Goal: Information Seeking & Learning: Check status

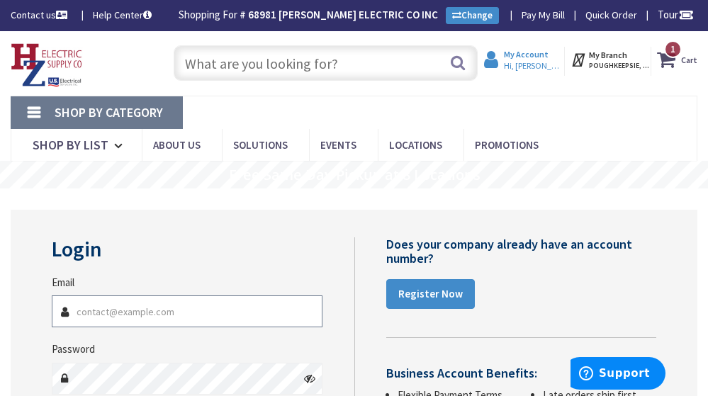
type input "[EMAIL_ADDRESS][PERSON_NAME][DOMAIN_NAME]"
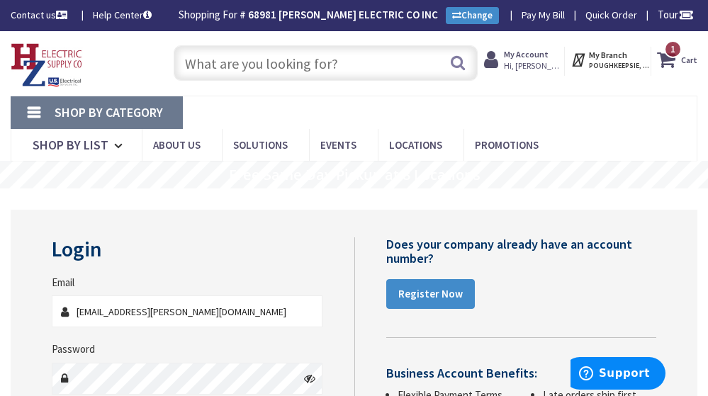
click at [545, 66] on span "Hi, [PERSON_NAME]" at bounding box center [534, 65] width 60 height 11
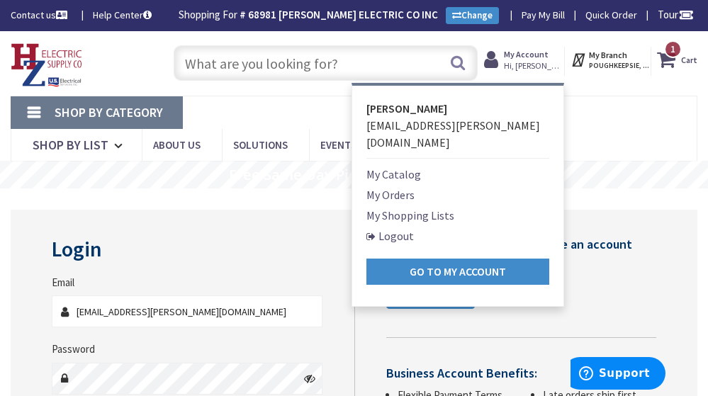
click at [398, 186] on link "My Orders" at bounding box center [390, 194] width 48 height 17
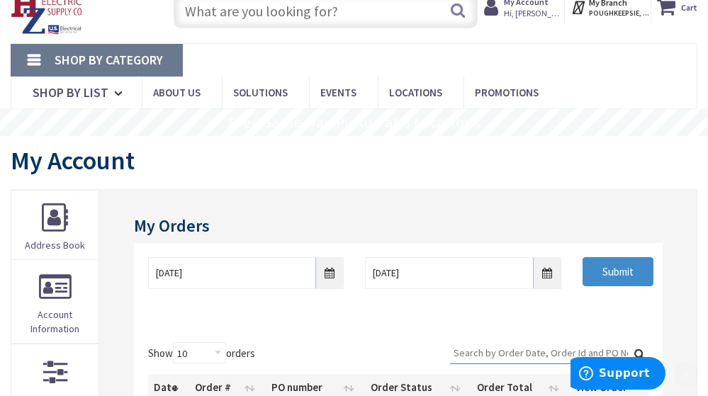
scroll to position [142, 0]
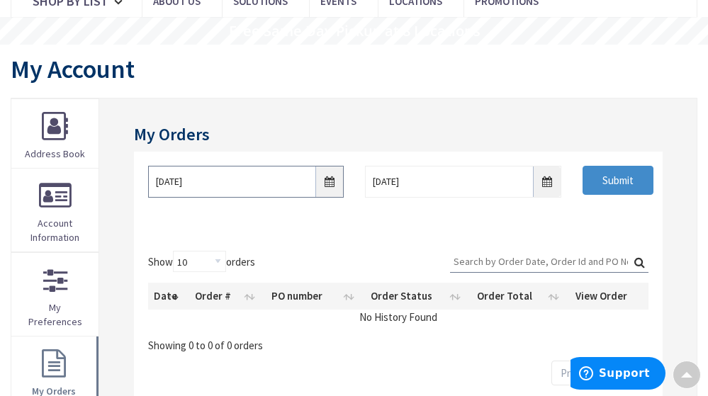
click at [334, 184] on input "8/28/2025" at bounding box center [246, 182] width 196 height 32
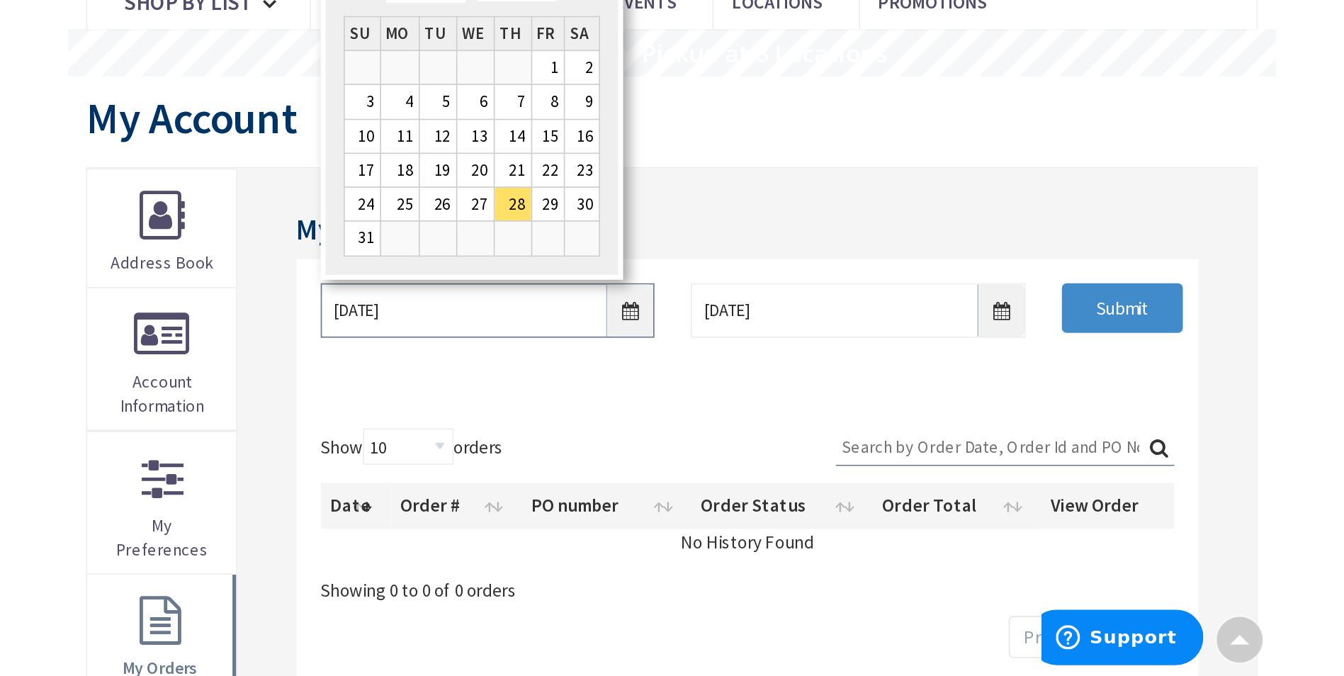
scroll to position [73, 0]
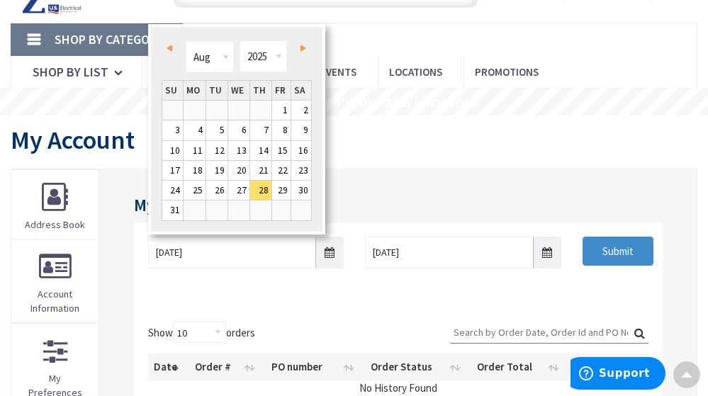
click at [173, 48] on link "Prev" at bounding box center [172, 48] width 19 height 19
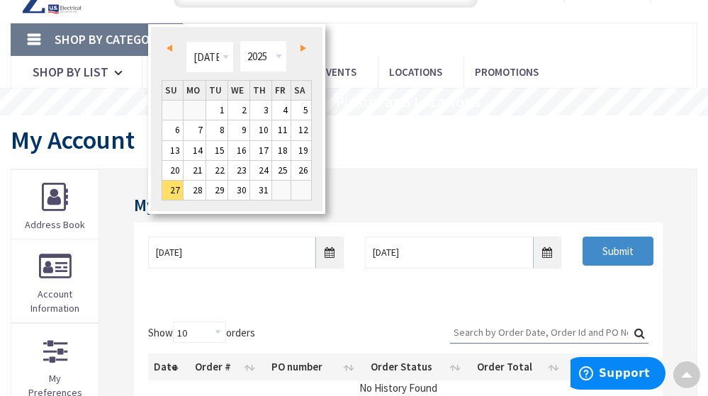
click at [173, 48] on link "Prev" at bounding box center [172, 48] width 19 height 19
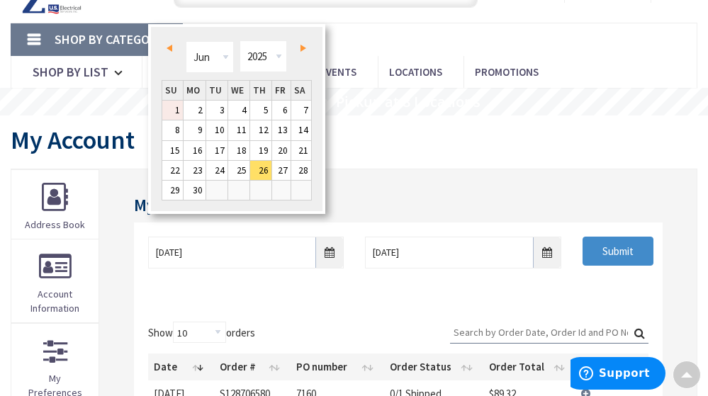
click at [174, 106] on link "1" at bounding box center [172, 110] width 21 height 19
type input "06/01/2025"
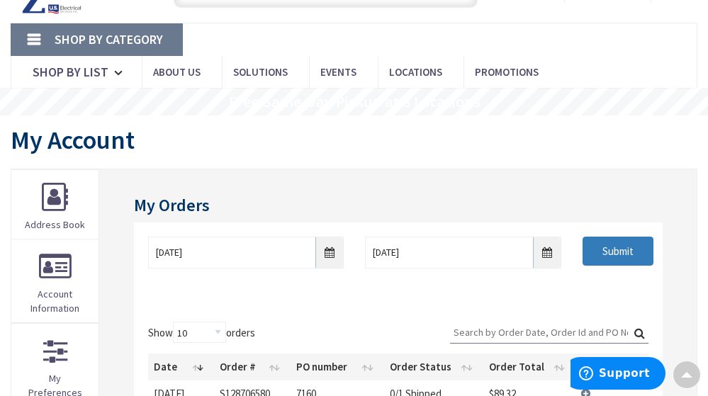
click at [624, 251] on input "Submit" at bounding box center [617, 252] width 71 height 30
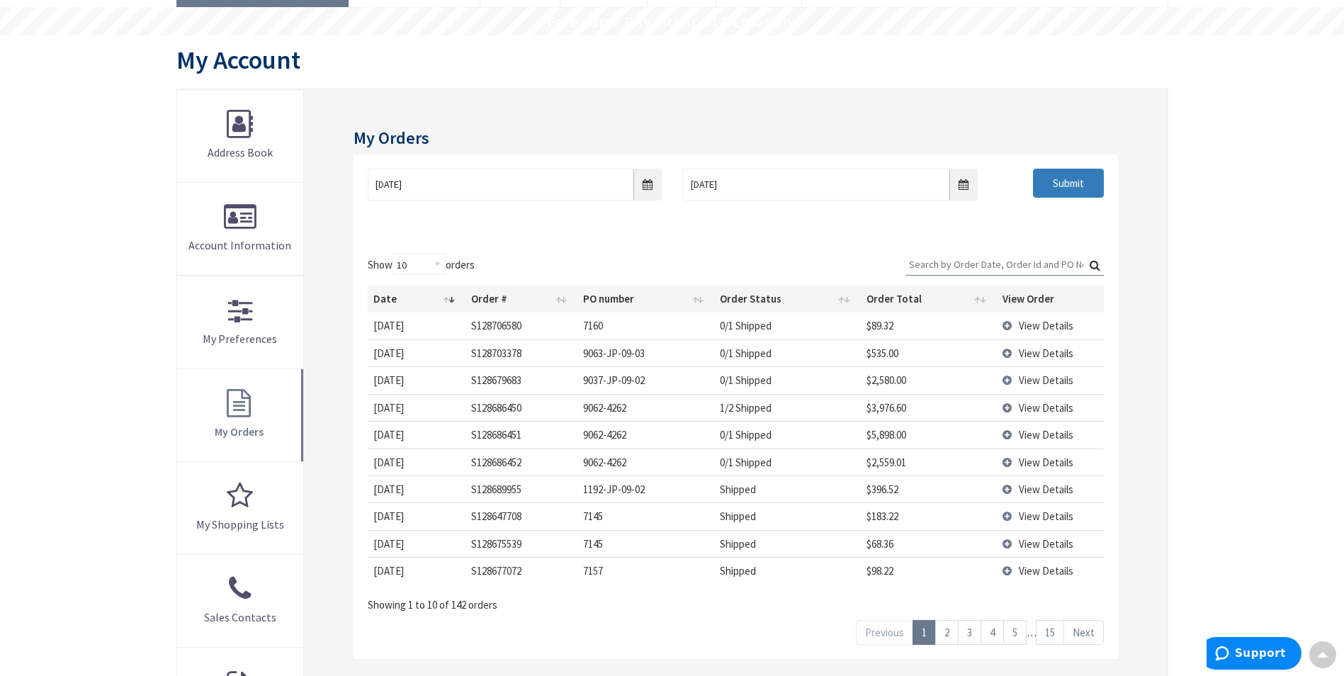
scroll to position [144, 0]
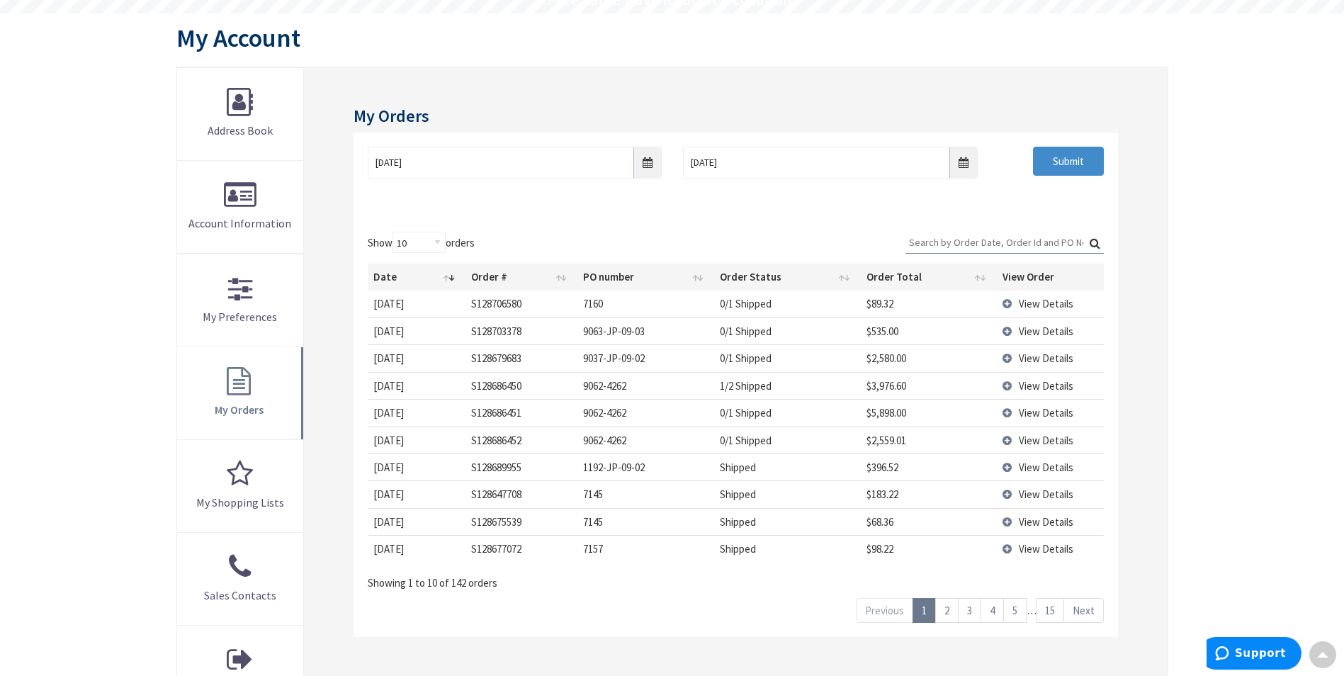
click at [707, 395] on link "2" at bounding box center [946, 610] width 23 height 25
click at [707, 395] on link "3" at bounding box center [969, 610] width 23 height 25
click at [707, 395] on link "4" at bounding box center [992, 610] width 23 height 25
click at [707, 384] on span "View Details" at bounding box center [1046, 385] width 55 height 13
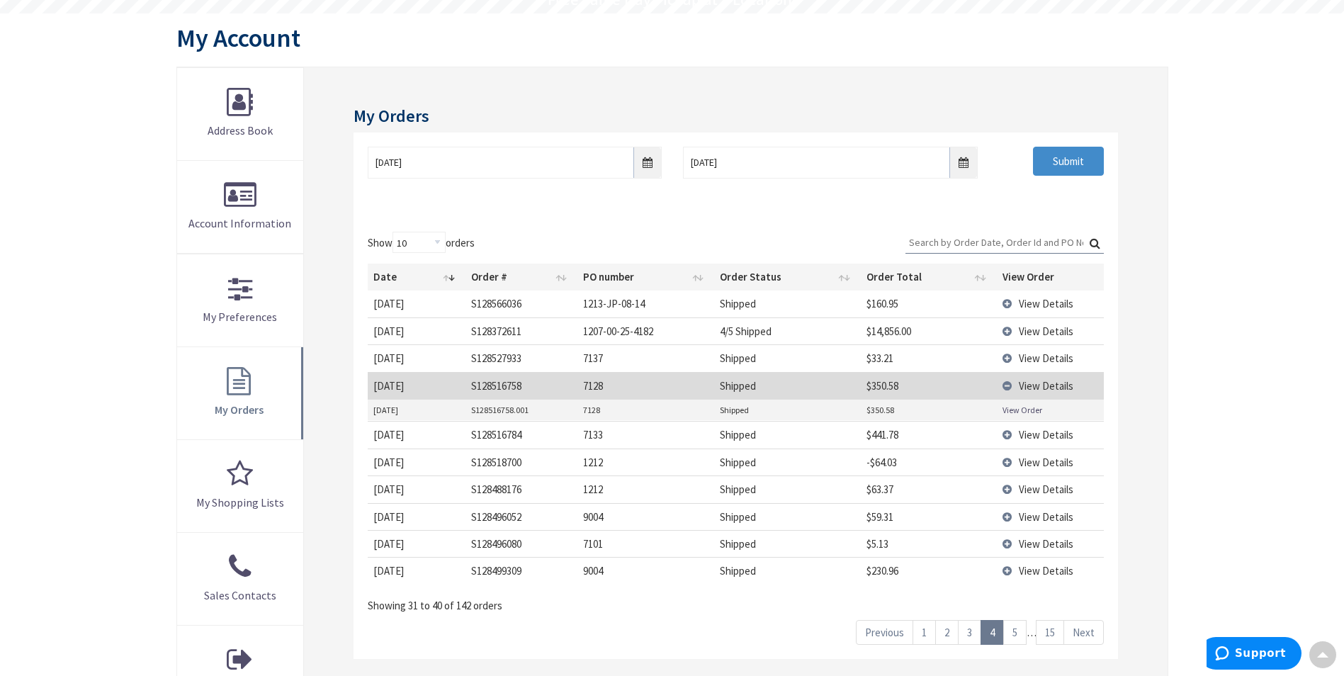
click at [707, 395] on link "View Order" at bounding box center [1023, 410] width 40 height 12
click at [707, 395] on link "5" at bounding box center [1014, 632] width 23 height 25
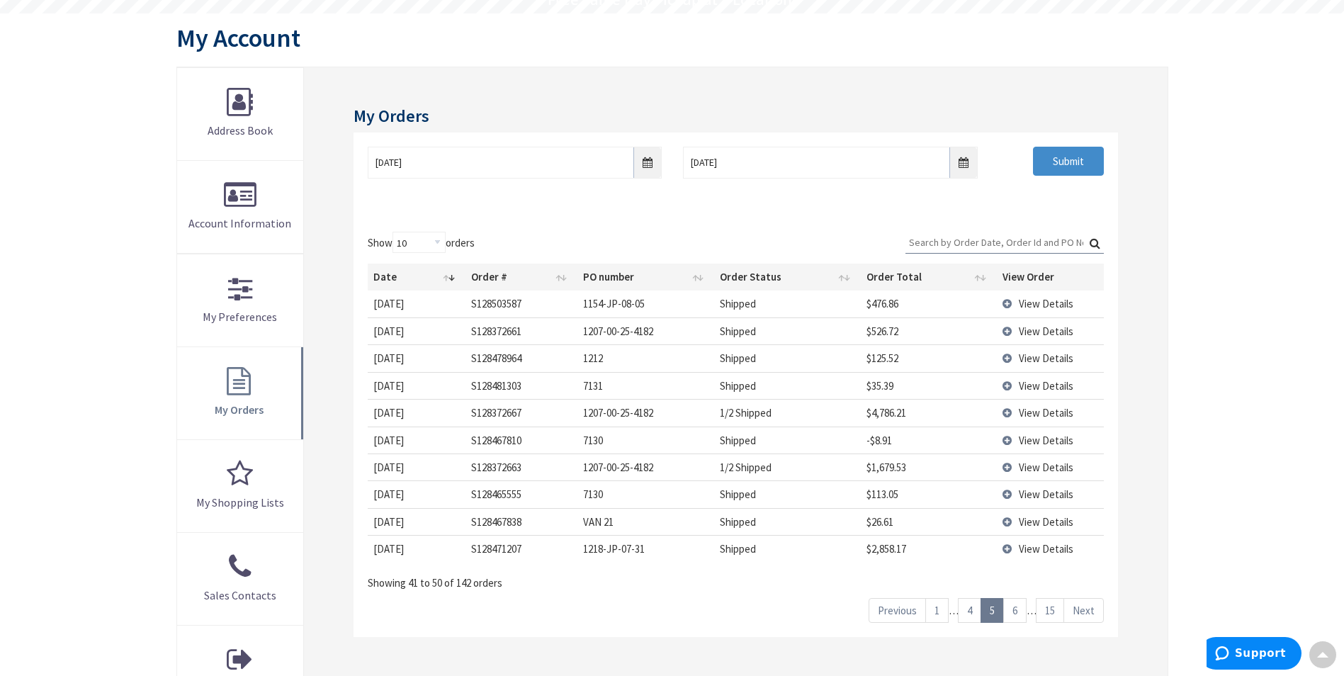
click at [707, 395] on link "6" at bounding box center [1014, 610] width 23 height 25
click at [707, 395] on link "7" at bounding box center [1014, 610] width 23 height 25
click at [707, 395] on link "6" at bounding box center [969, 610] width 23 height 25
click at [707, 395] on span "View Details" at bounding box center [1046, 440] width 55 height 13
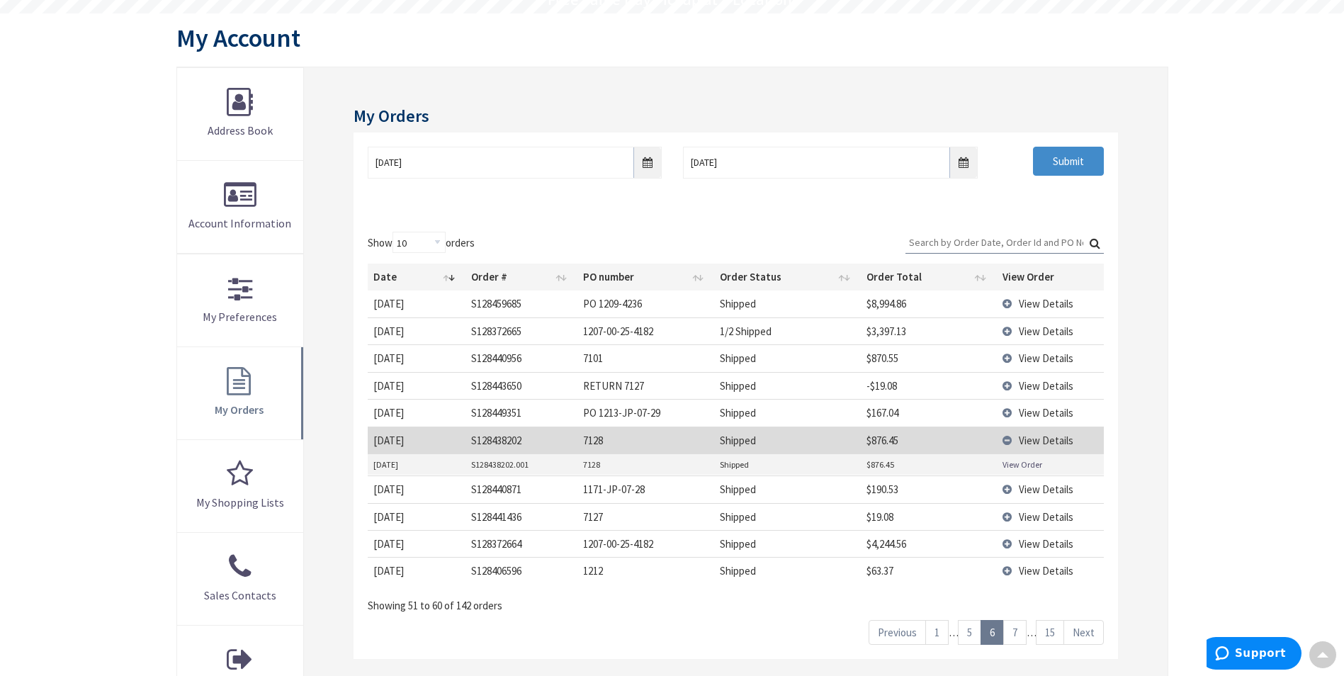
click at [707, 395] on link "View Order" at bounding box center [1023, 464] width 40 height 12
click at [707, 395] on link "7" at bounding box center [1014, 632] width 23 height 25
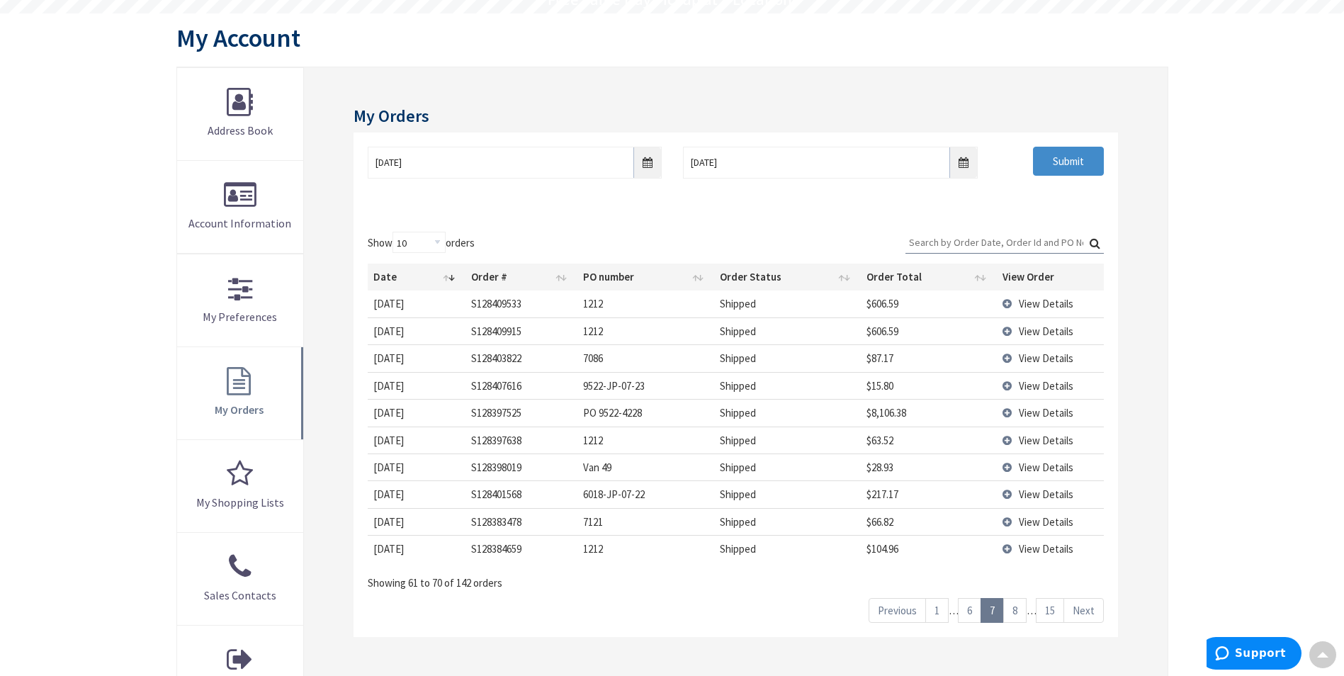
click at [707, 395] on link "8" at bounding box center [1014, 610] width 23 height 25
click at [707, 237] on input "Search:" at bounding box center [1005, 242] width 198 height 21
type input "7"
click at [707, 395] on link "2" at bounding box center [946, 610] width 23 height 25
click at [707, 395] on link "1" at bounding box center [924, 610] width 23 height 25
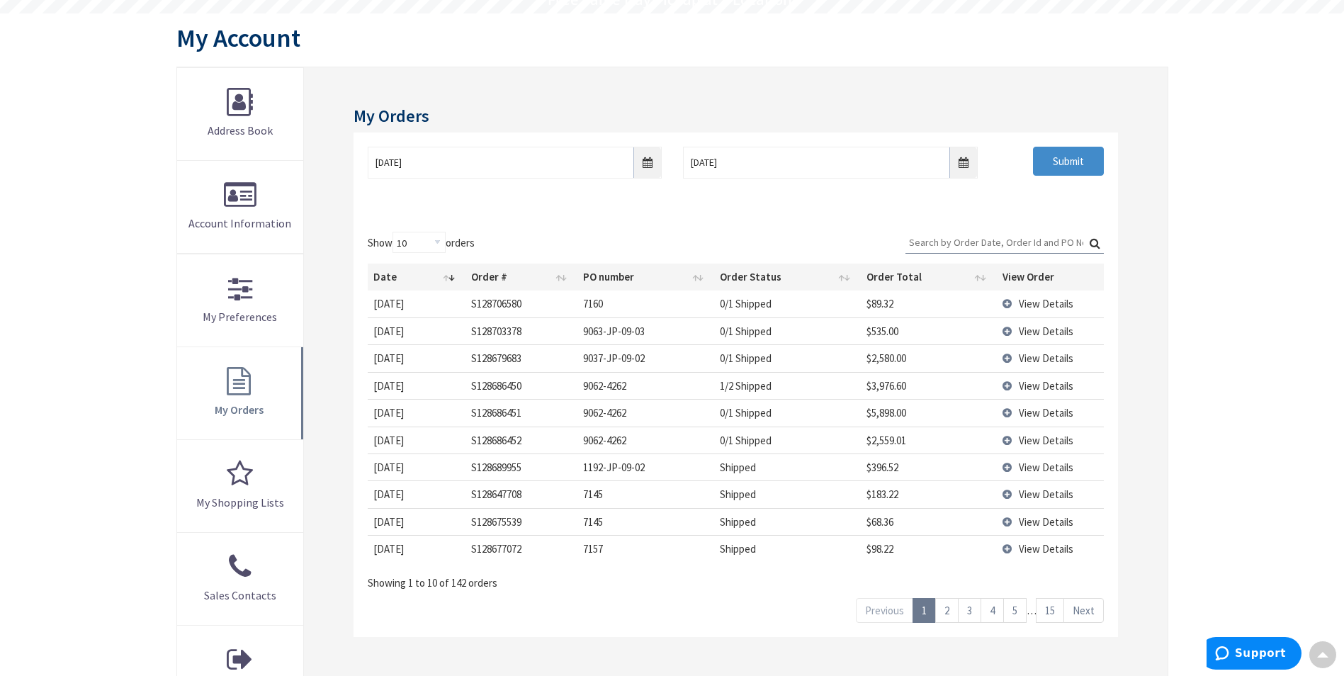
click at [707, 395] on link "2" at bounding box center [946, 610] width 23 height 25
click at [707, 395] on link "3" at bounding box center [969, 610] width 23 height 25
click at [707, 395] on link "1" at bounding box center [924, 610] width 23 height 25
click at [707, 395] on link "2" at bounding box center [946, 610] width 23 height 25
click at [707, 395] on link "3" at bounding box center [969, 610] width 23 height 25
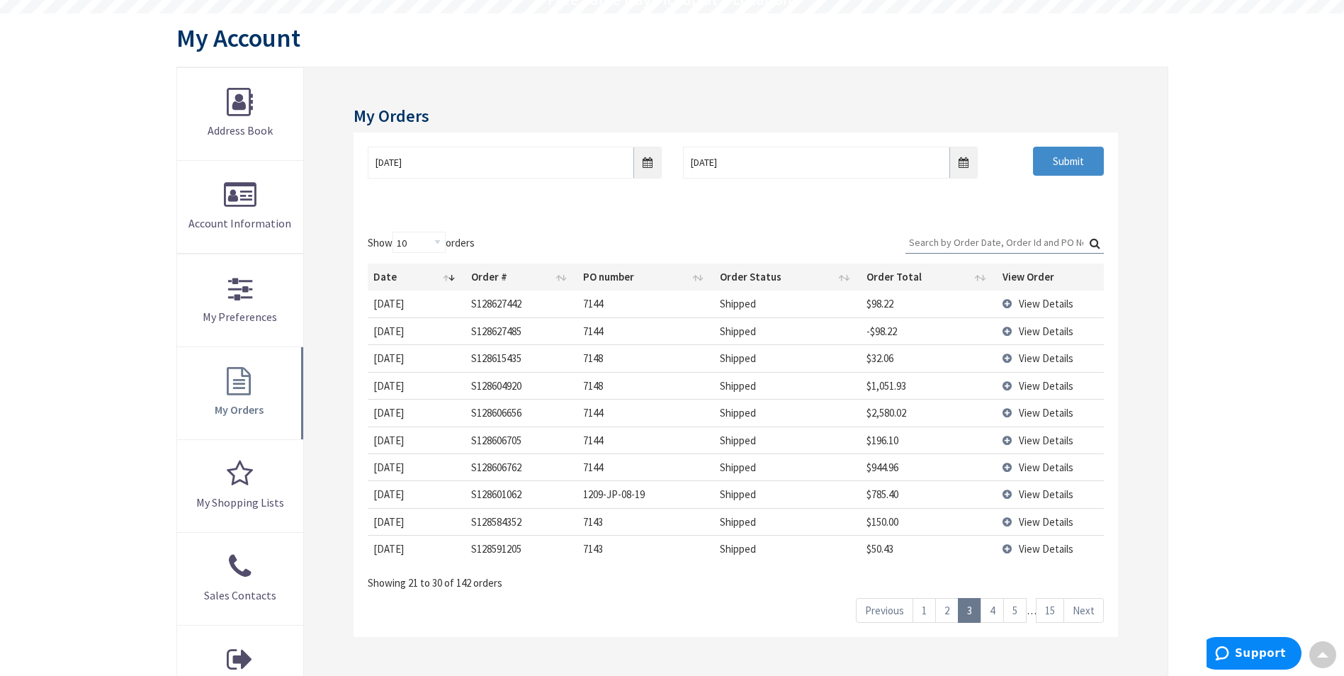
click at [707, 395] on link "4" at bounding box center [992, 610] width 23 height 25
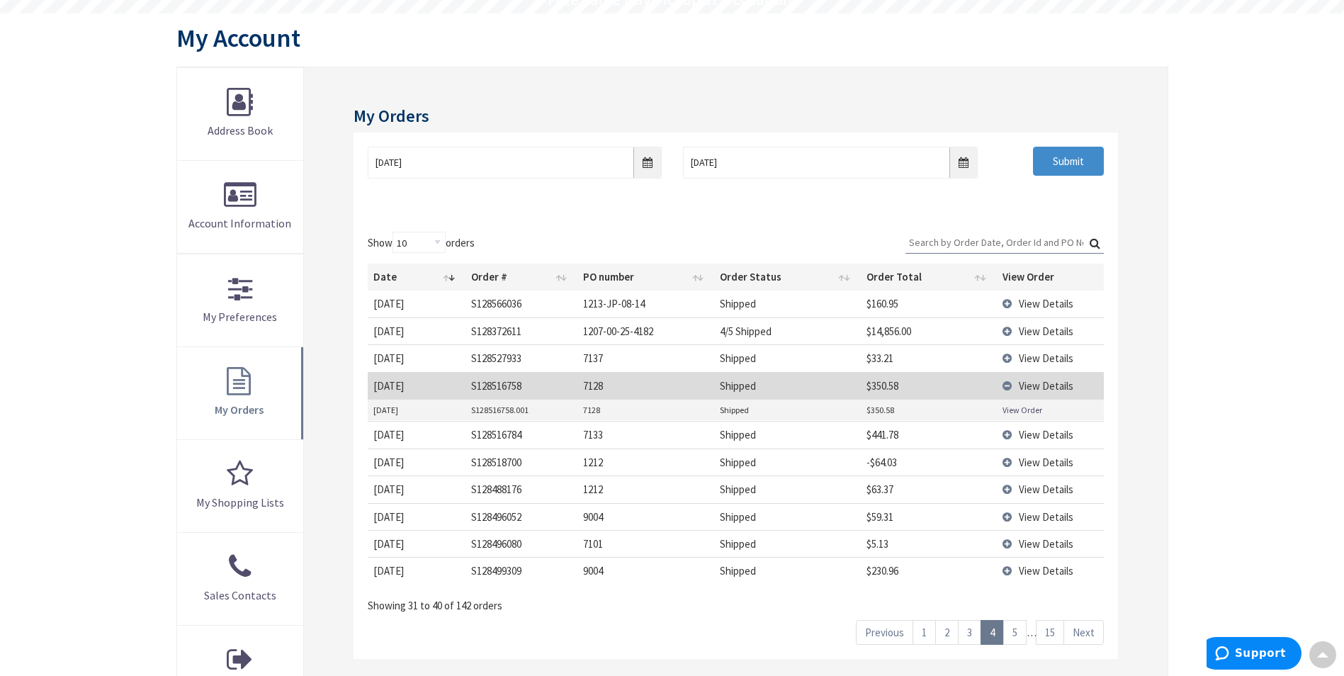
click at [707, 395] on link "5" at bounding box center [1014, 632] width 23 height 25
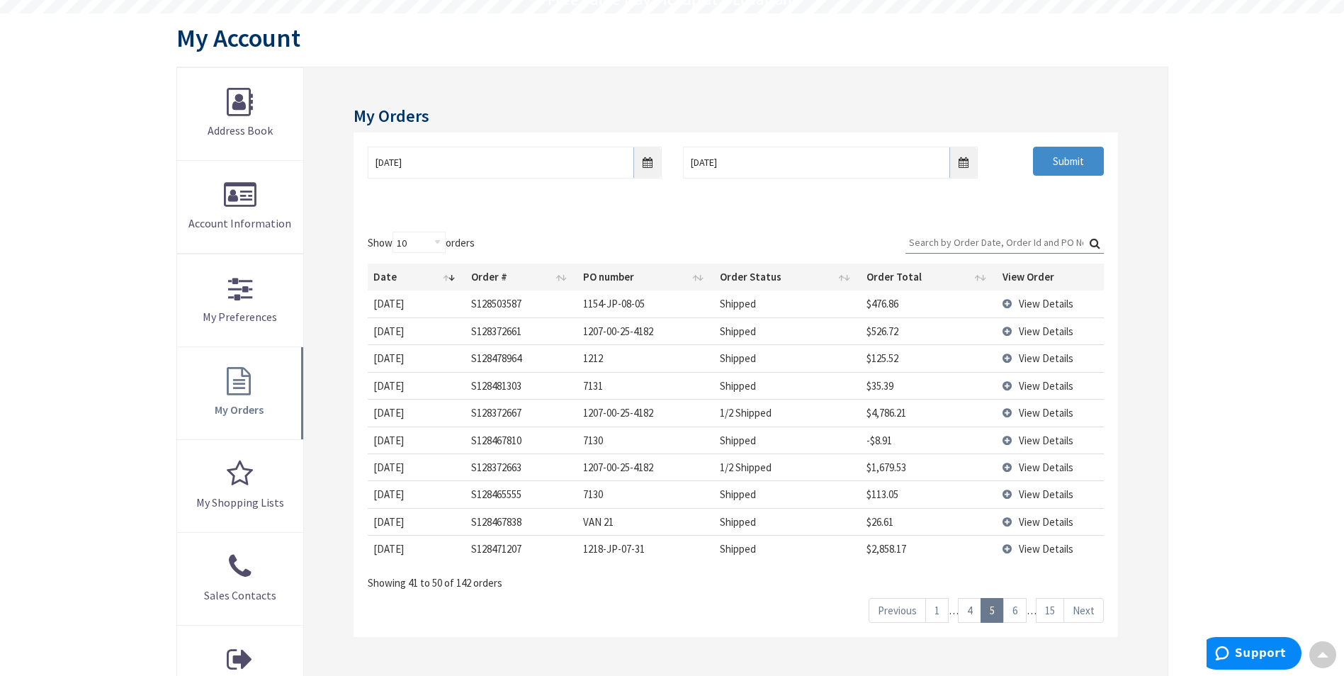
click at [707, 395] on link "4" at bounding box center [969, 610] width 23 height 25
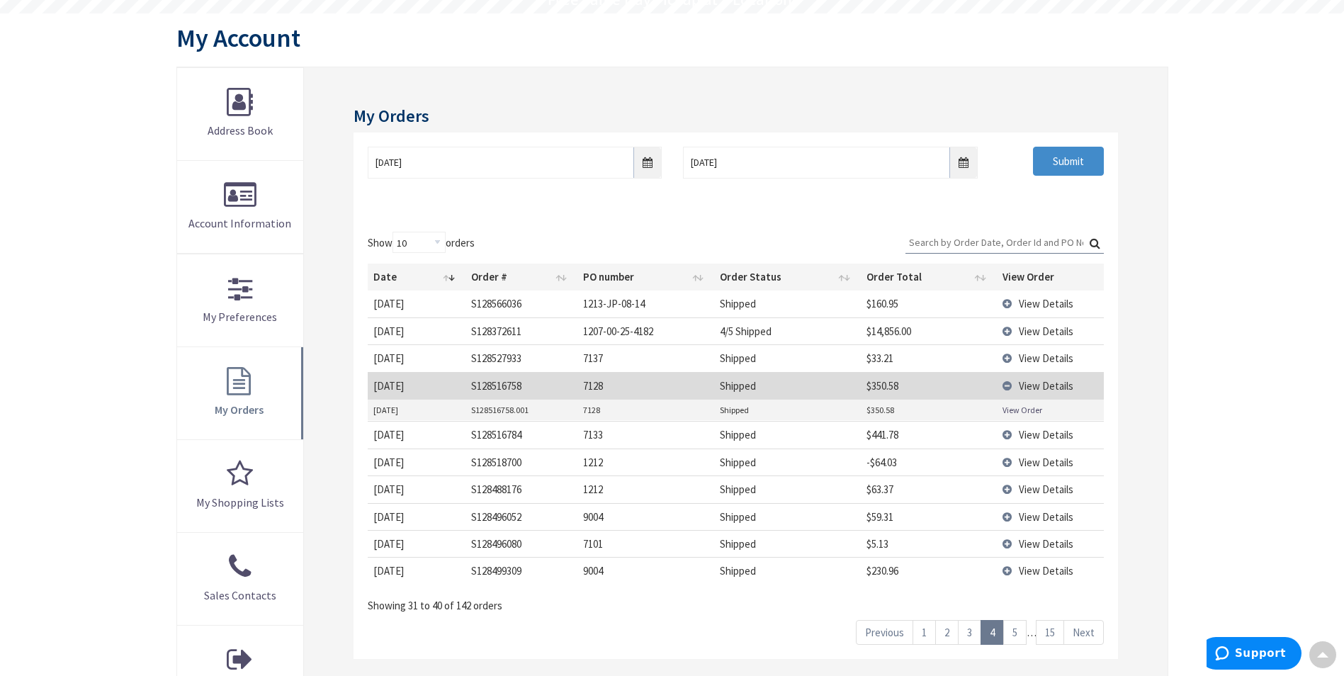
click at [707, 395] on link "3" at bounding box center [969, 632] width 23 height 25
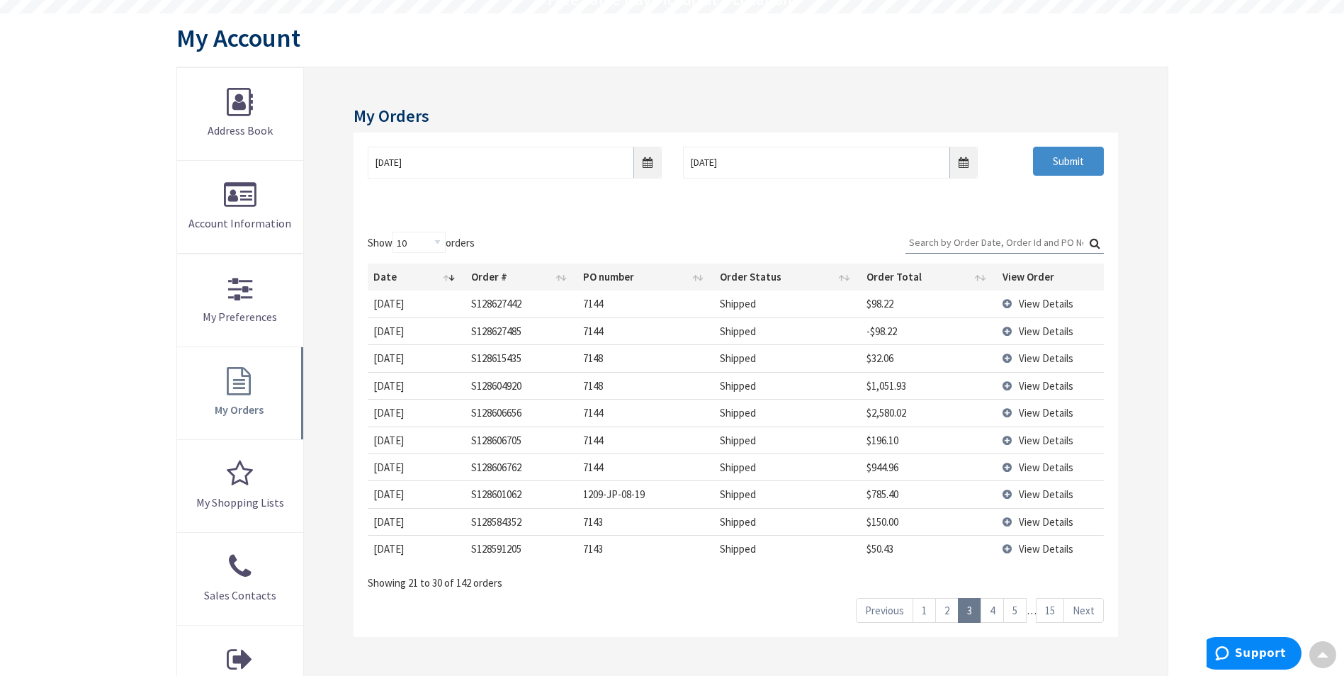
click at [707, 395] on link "2" at bounding box center [946, 610] width 23 height 25
click at [707, 395] on link "1" at bounding box center [924, 610] width 23 height 25
click at [707, 395] on link "2" at bounding box center [946, 610] width 23 height 25
click at [707, 395] on link "1" at bounding box center [924, 610] width 23 height 25
click at [707, 395] on td "View Details" at bounding box center [1050, 548] width 107 height 27
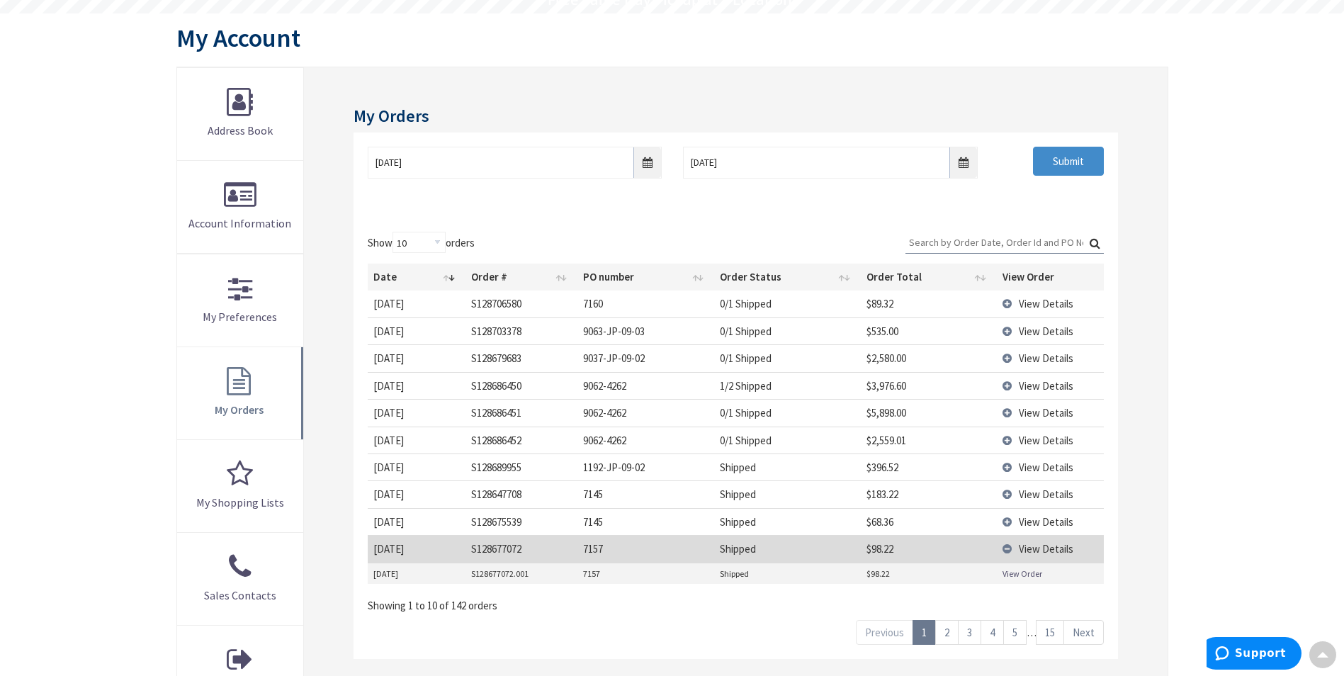
click at [707, 395] on link "View Order" at bounding box center [1023, 574] width 40 height 12
click at [707, 240] on input "Search:" at bounding box center [1005, 242] width 198 height 21
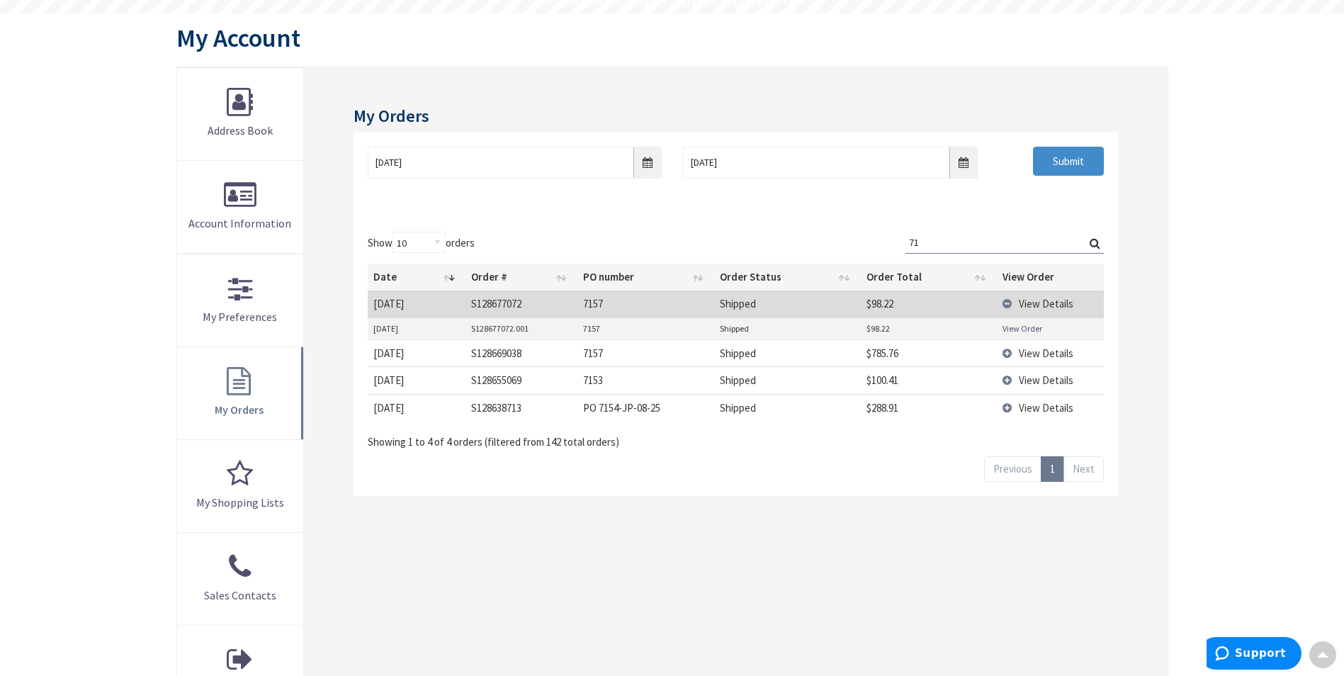
type input "7"
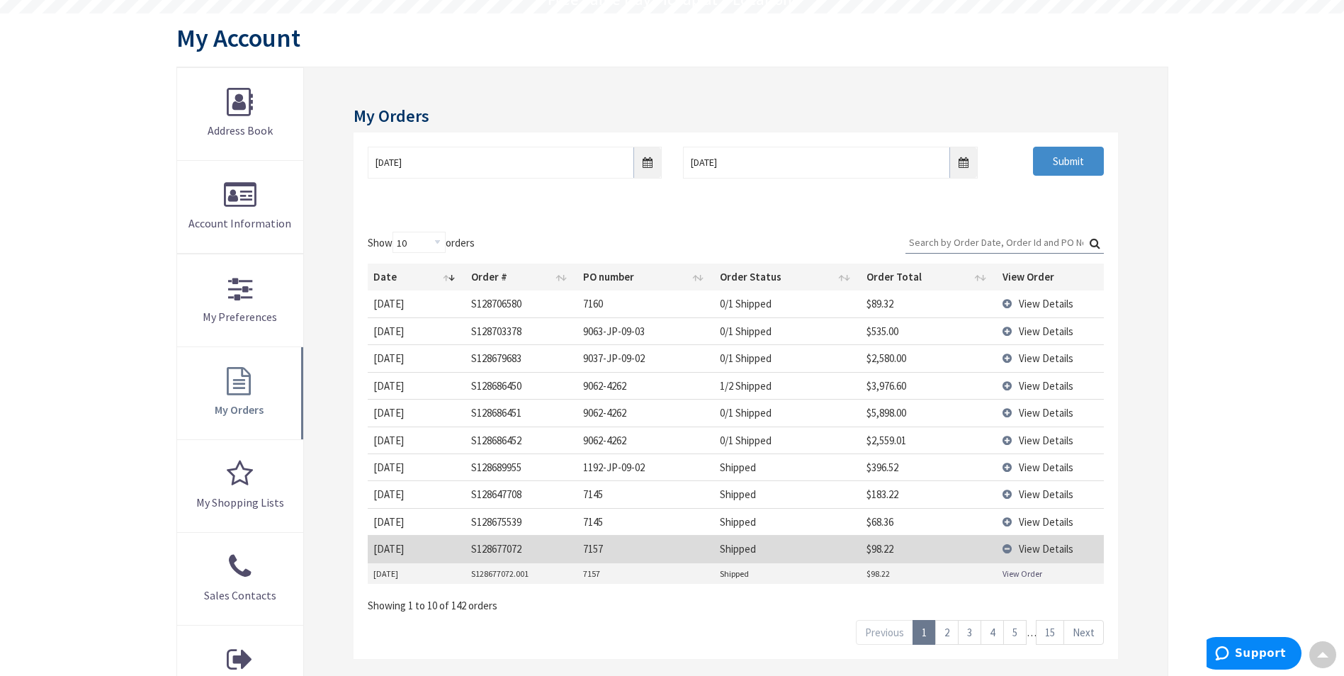
click at [707, 240] on input "Search:" at bounding box center [1005, 242] width 198 height 21
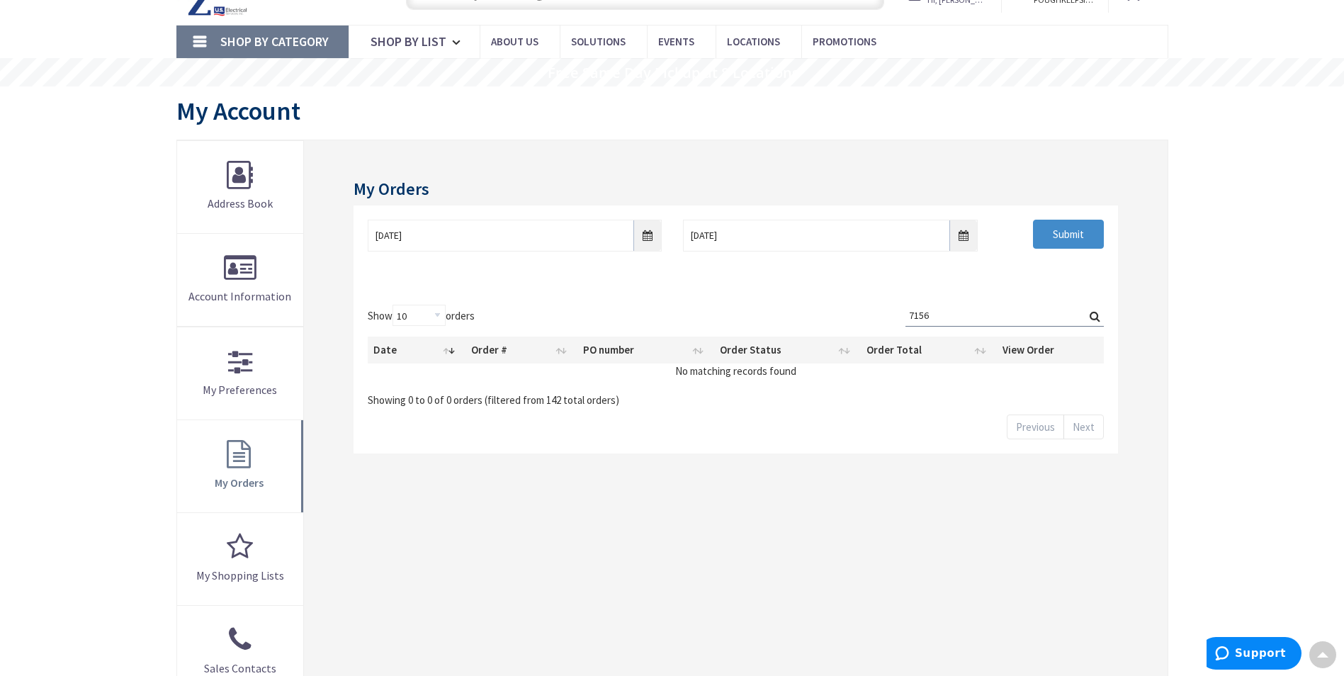
scroll to position [2, 0]
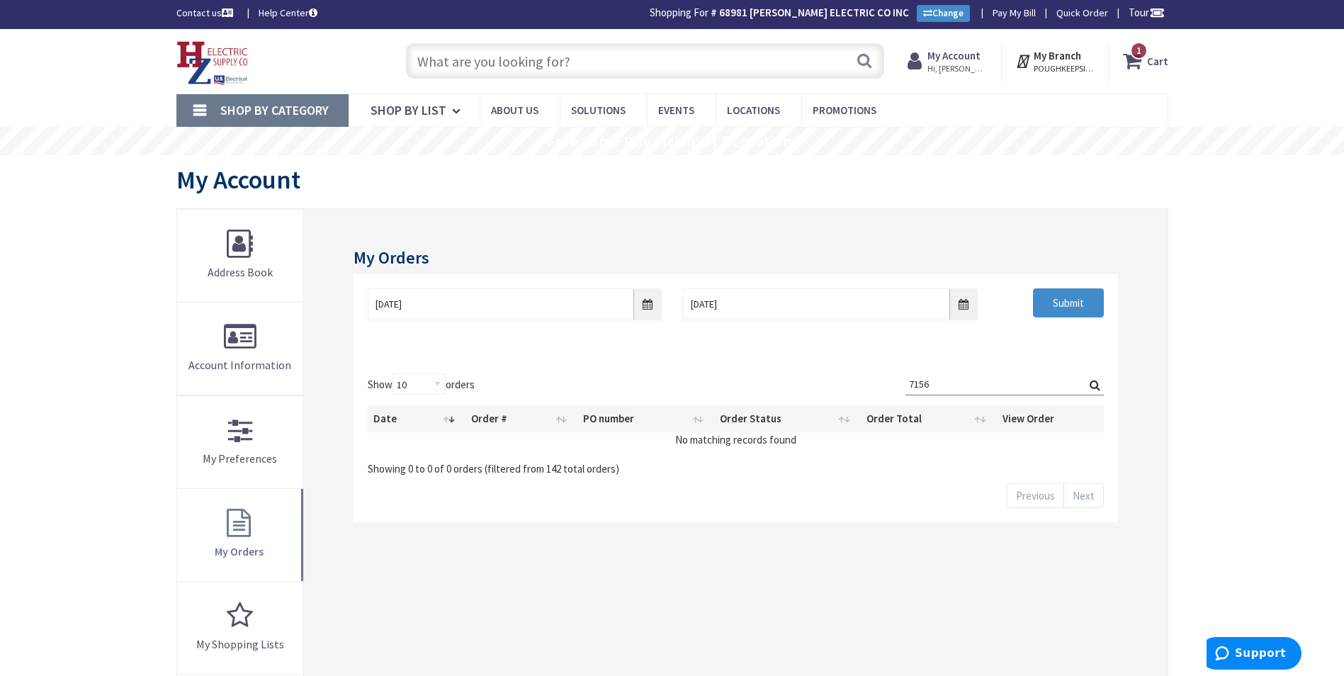
type input "7156"
click at [707, 66] on input "text" at bounding box center [645, 60] width 478 height 35
paste input "0A SP EATON BREAKERS"
click at [421, 62] on input "0A SP EATON BREAKERS" at bounding box center [645, 60] width 478 height 35
type input "20A SP EATON BREAKERS"
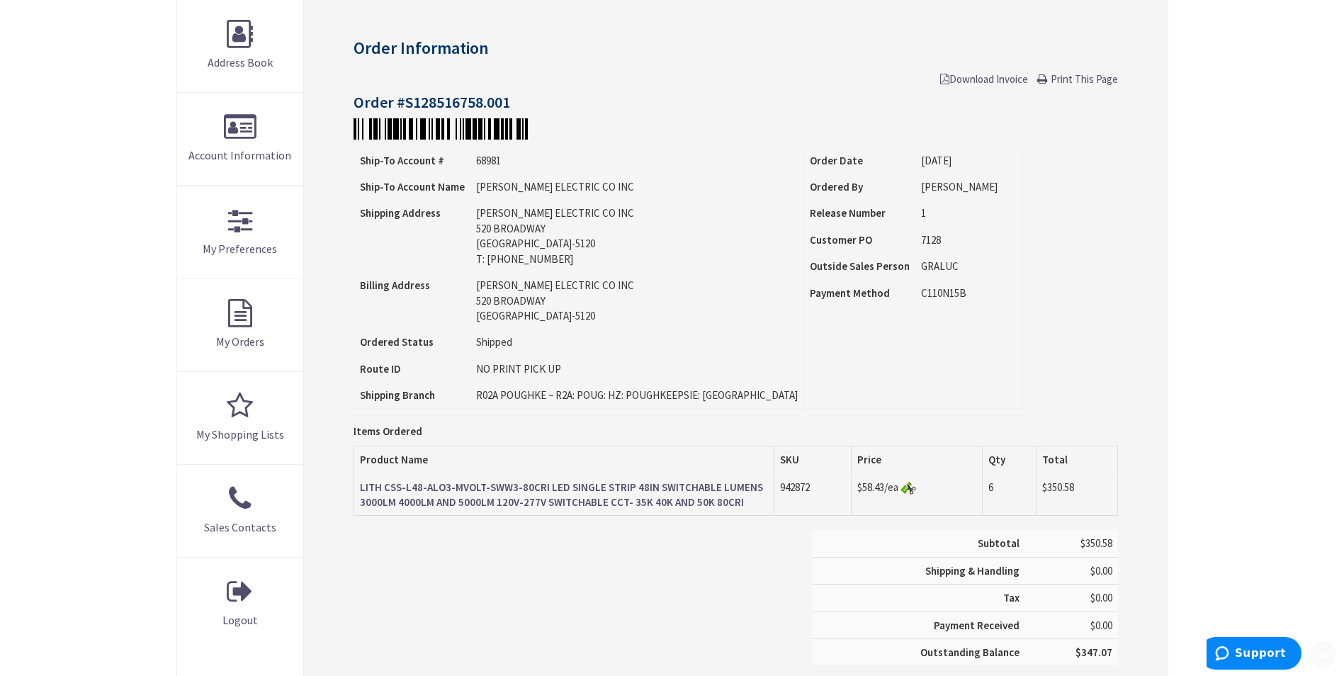
scroll to position [213, 0]
drag, startPoint x: 529, startPoint y: 488, endPoint x: 609, endPoint y: 517, distance: 85.2
click at [607, 518] on div "Items Ordered Product Name SKU Price Qty Total LITH CSS-L48-ALO3-MVOLT-SWW3-80C…" at bounding box center [736, 487] width 764 height 84
click at [680, 492] on strong "LITH CSS-L48-ALO3-MVOLT-SWW3-80CRI LED SINGLE STRIP 48IN SWITCHABLE LUMENS 3000…" at bounding box center [561, 494] width 403 height 28
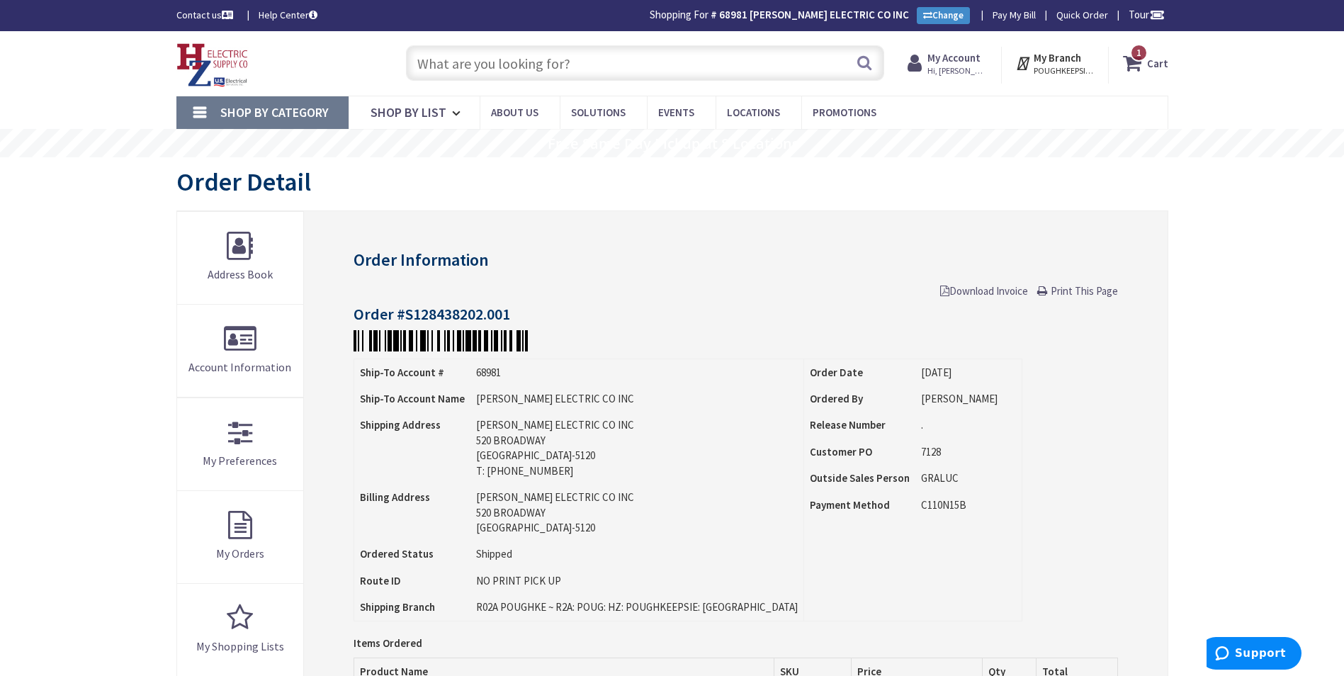
click at [473, 65] on input "text" at bounding box center [645, 62] width 478 height 35
paste input "Lithonia Lighting CSSL48ALO3"
click at [561, 66] on input "Lithonia Lighting CSSL48ALO3" at bounding box center [645, 62] width 478 height 35
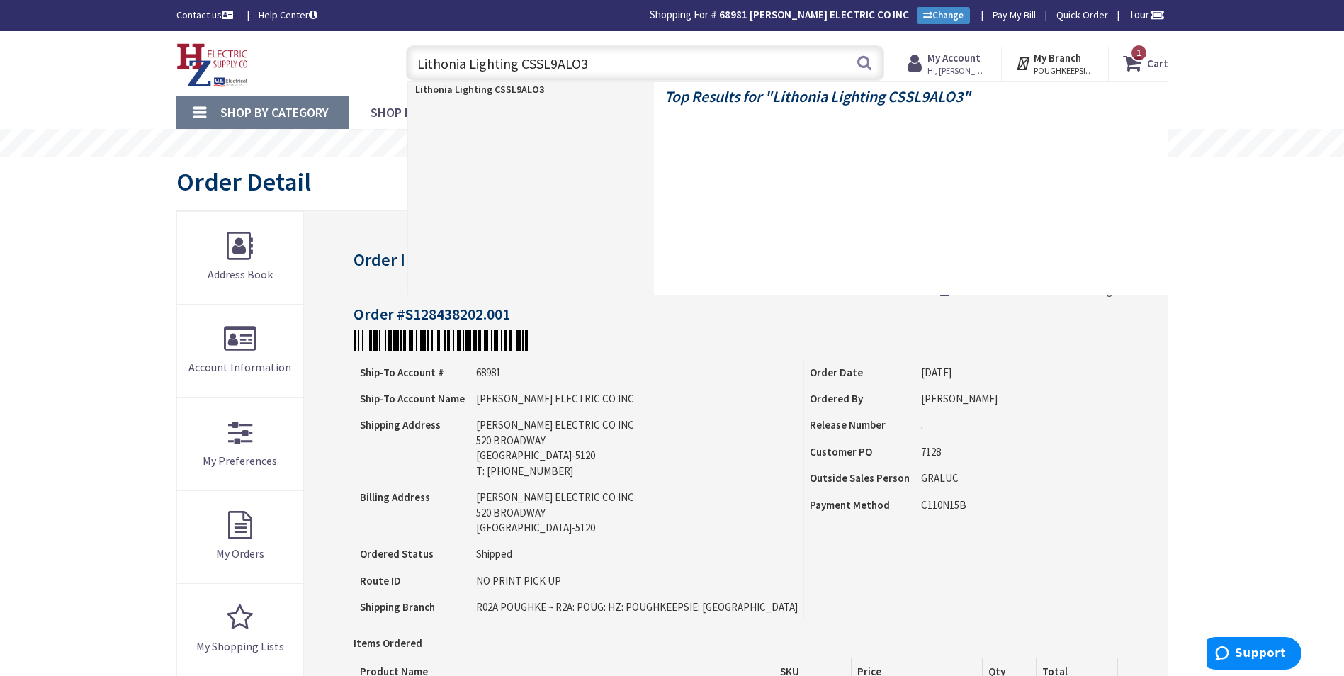
type input "Lithonia Lighting CSSL96ALO3"
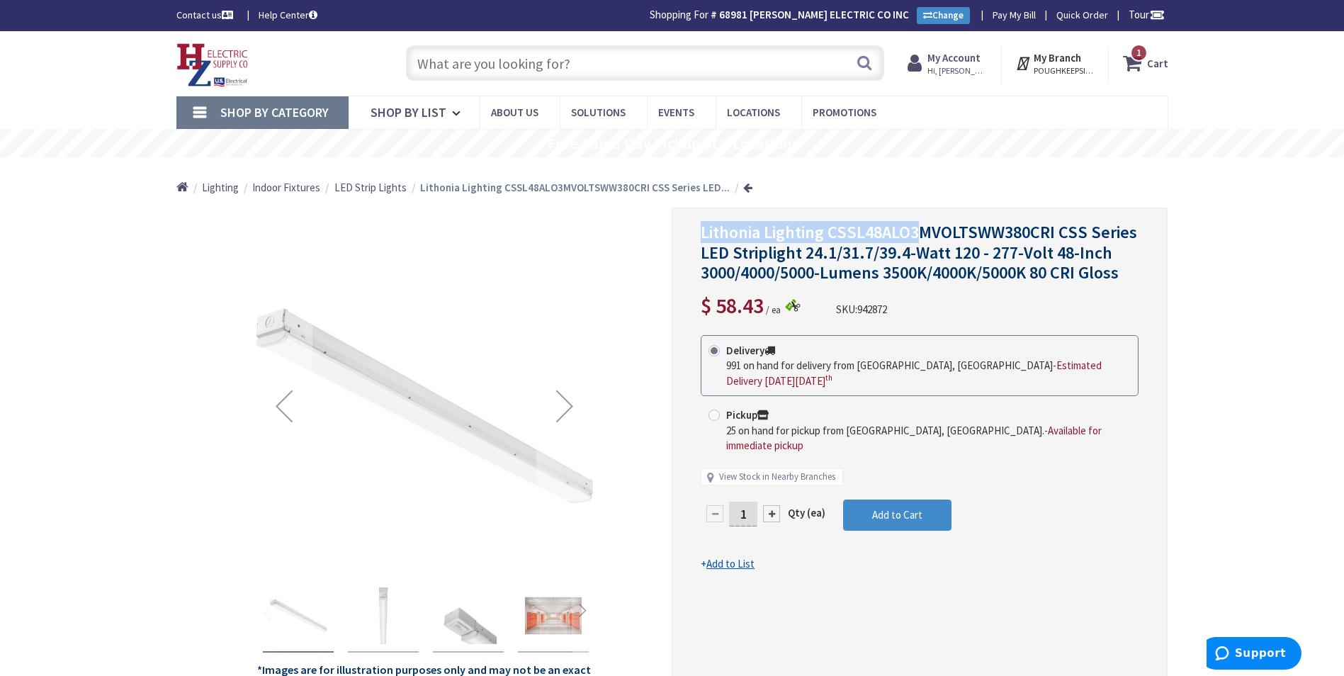
drag, startPoint x: 919, startPoint y: 232, endPoint x: 701, endPoint y: 235, distance: 218.3
click at [701, 235] on span "Lithonia Lighting CSSL48ALO3MVOLTSWW380CRI CSS Series LED Striplight 24.1/31.7/…" at bounding box center [919, 252] width 436 height 63
drag, startPoint x: 701, startPoint y: 235, endPoint x: 716, endPoint y: 232, distance: 16.0
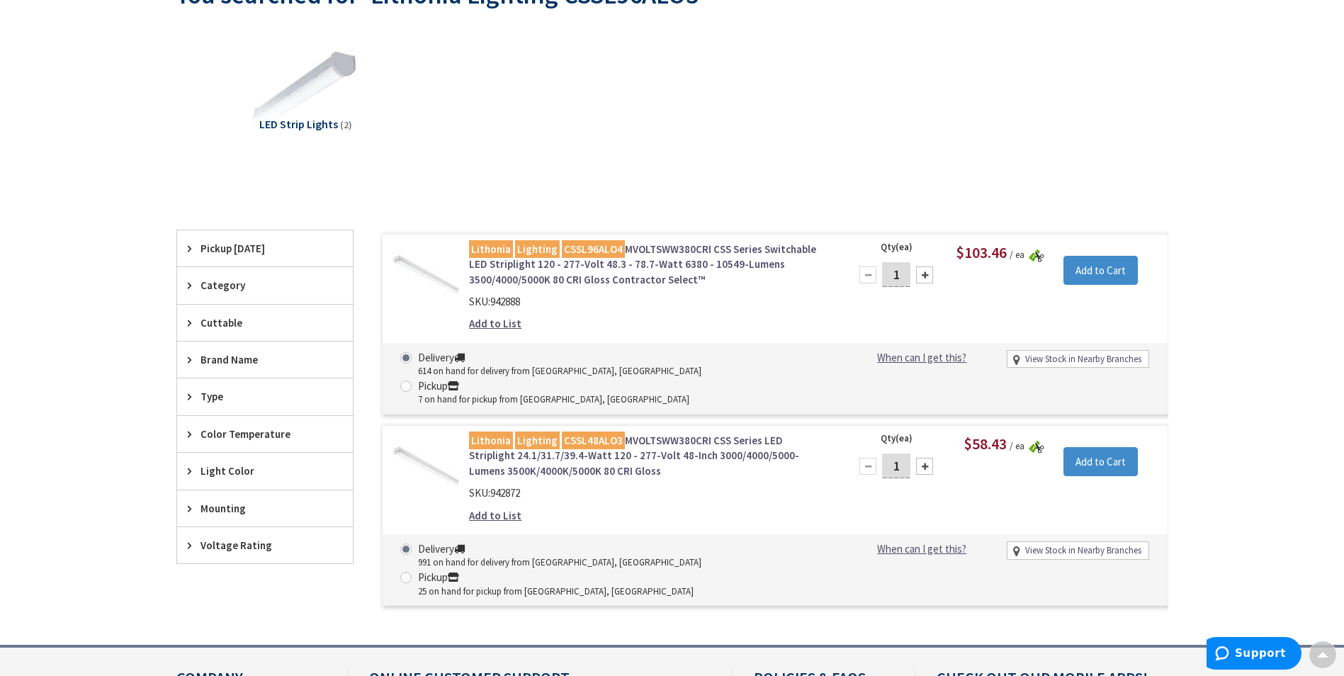
scroll to position [213, 0]
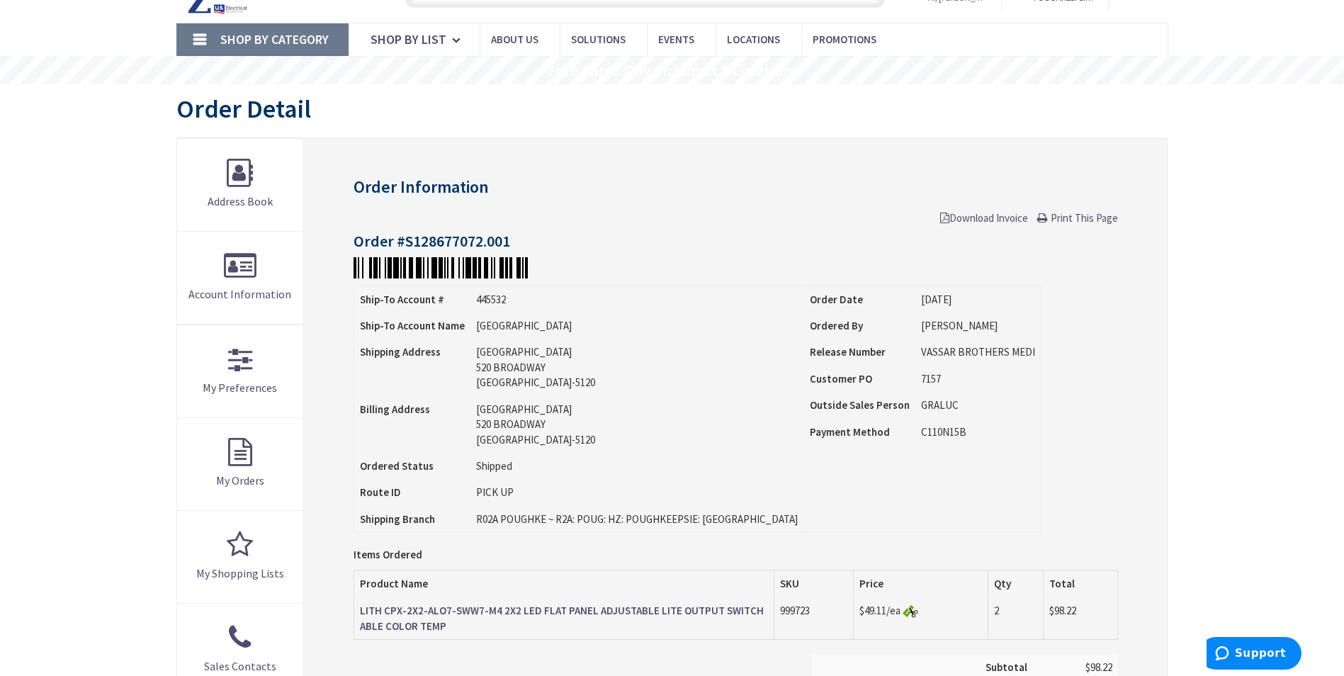
scroll to position [73, 0]
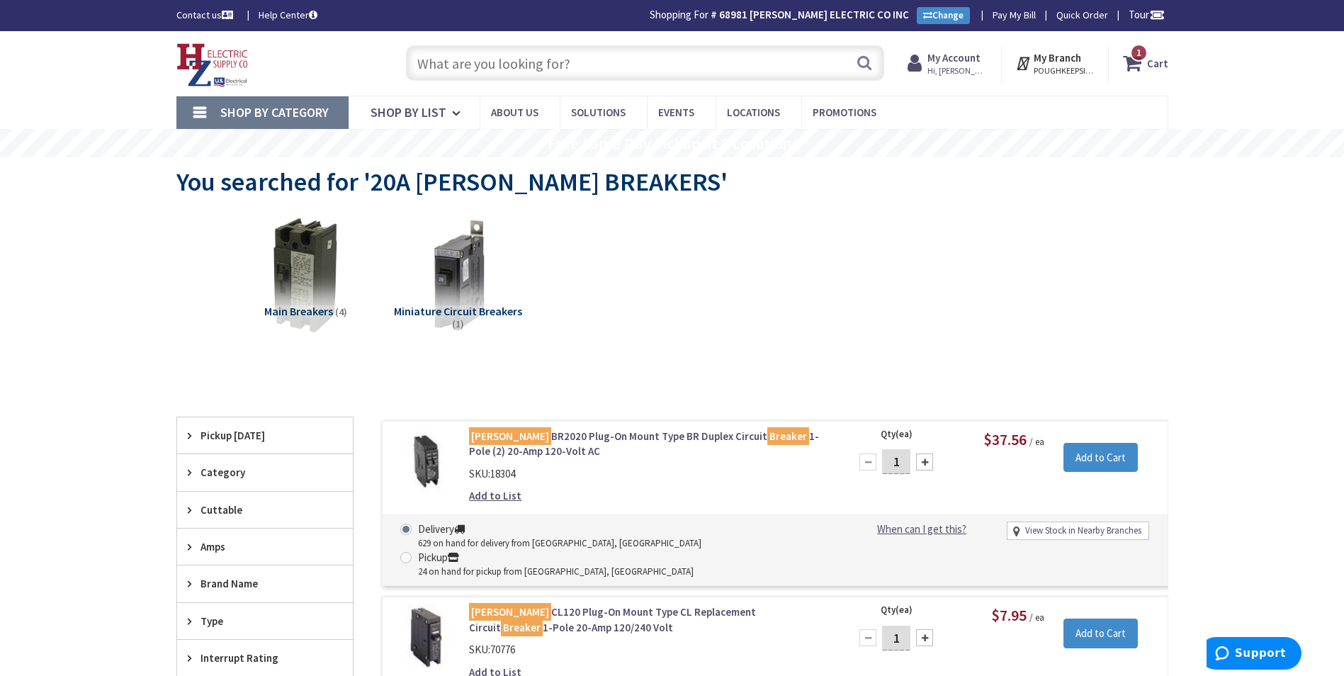
click at [760, 71] on input "text" at bounding box center [645, 62] width 478 height 35
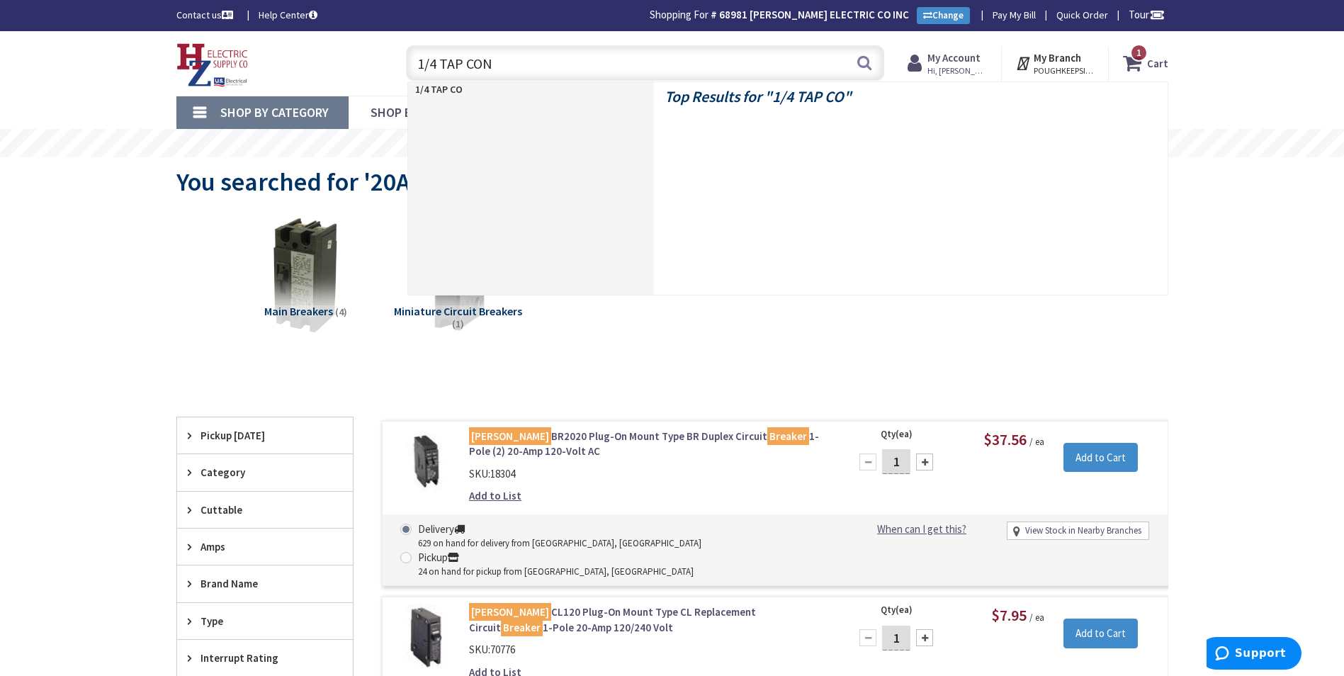
type input "1/4 TAP CONN"
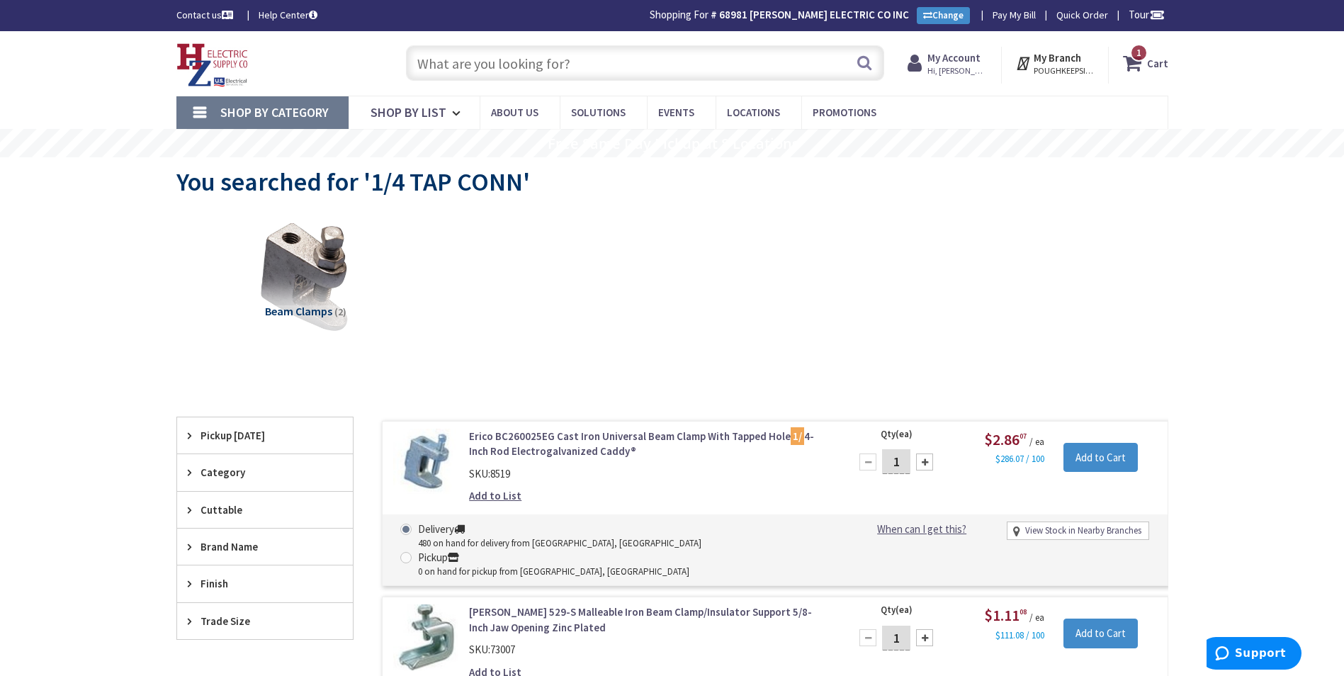
click at [543, 55] on input "text" at bounding box center [645, 62] width 478 height 35
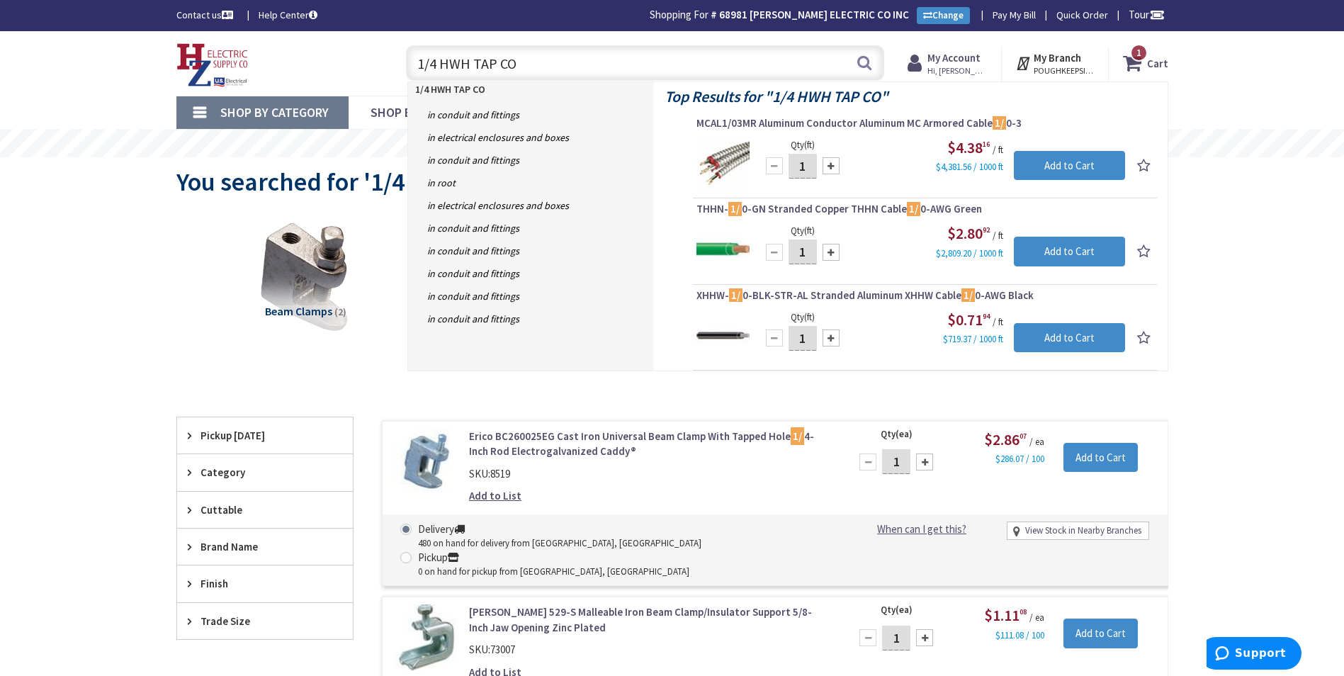
type input "1/4 HWH TAP CON"
